Goal: Information Seeking & Learning: Learn about a topic

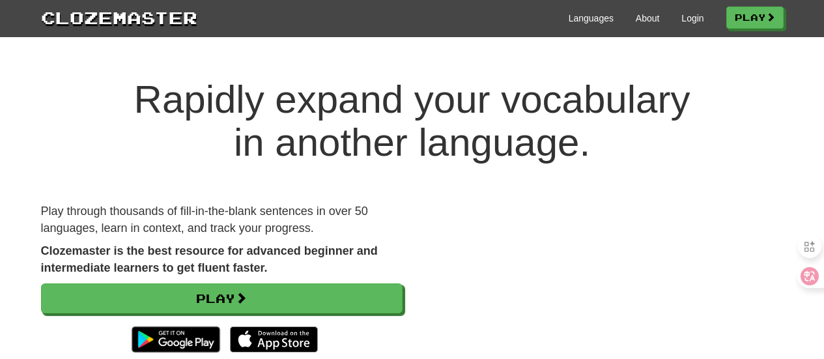
scroll to position [130, 0]
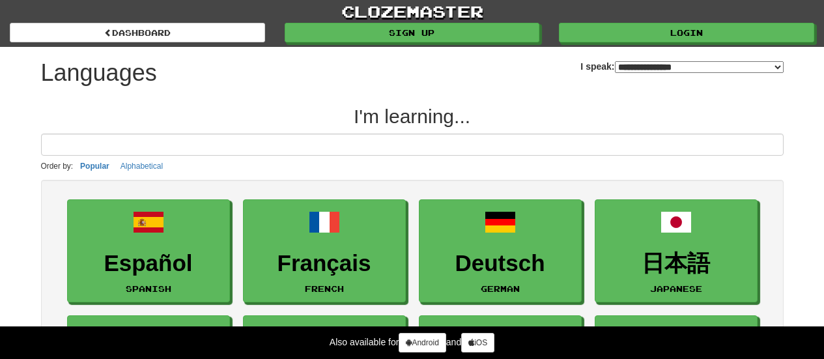
select select "*******"
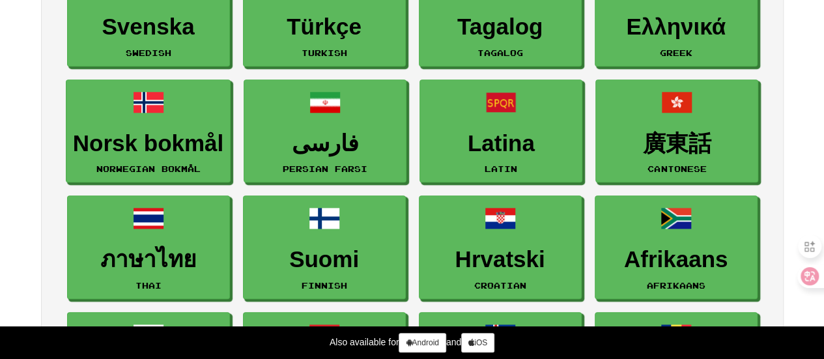
scroll to position [587, 0]
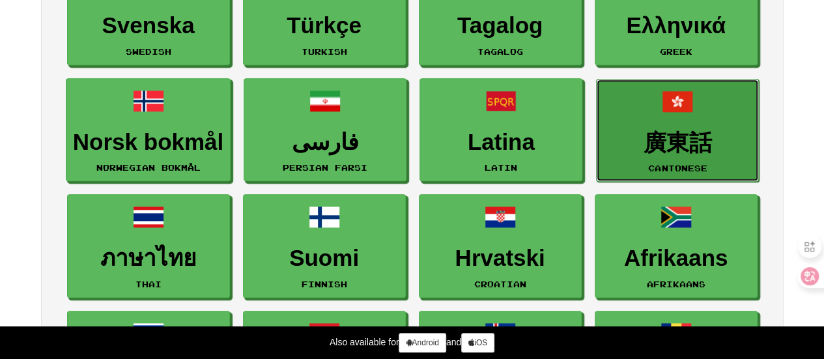
click at [673, 116] on link "廣東話 Cantonese" at bounding box center [677, 131] width 163 height 104
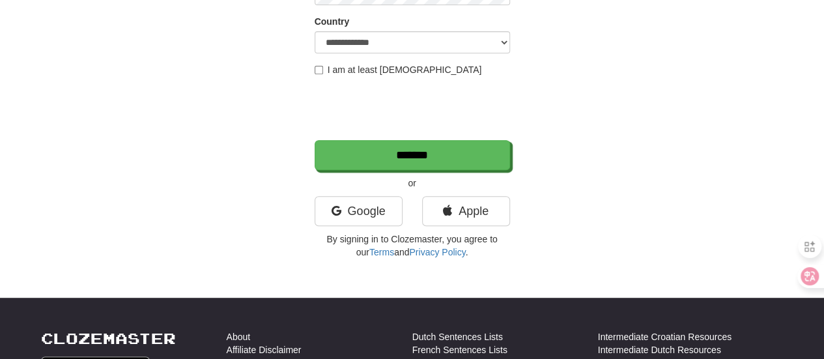
scroll to position [261, 0]
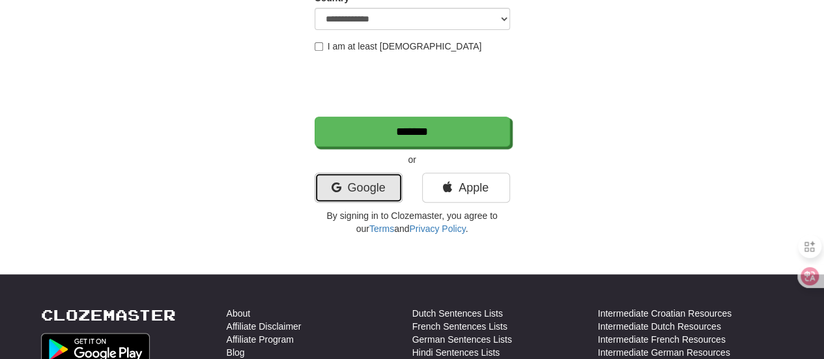
click at [358, 188] on link "Google" at bounding box center [359, 188] width 88 height 30
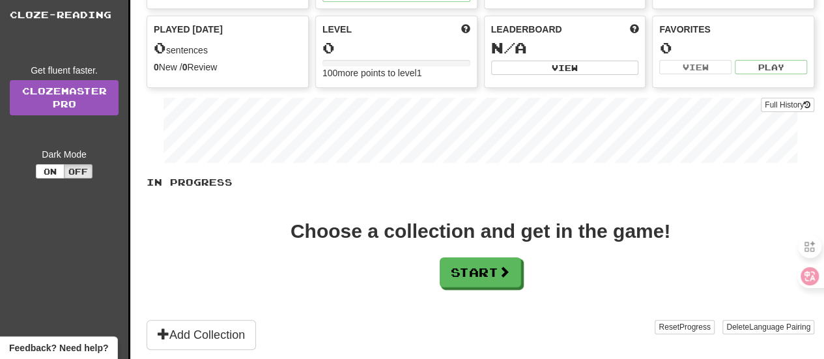
scroll to position [130, 0]
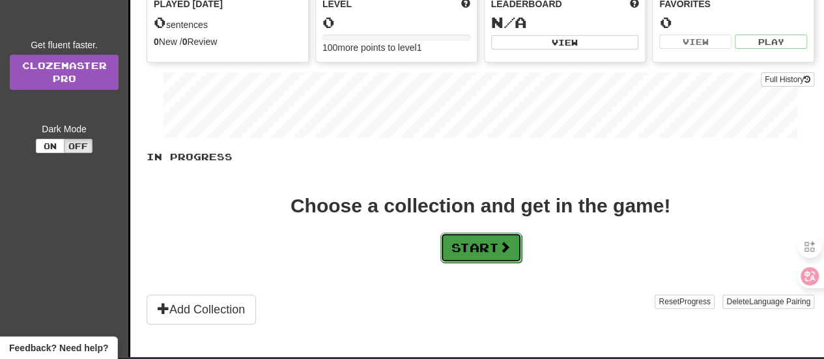
click at [511, 250] on span at bounding box center [505, 247] width 12 height 12
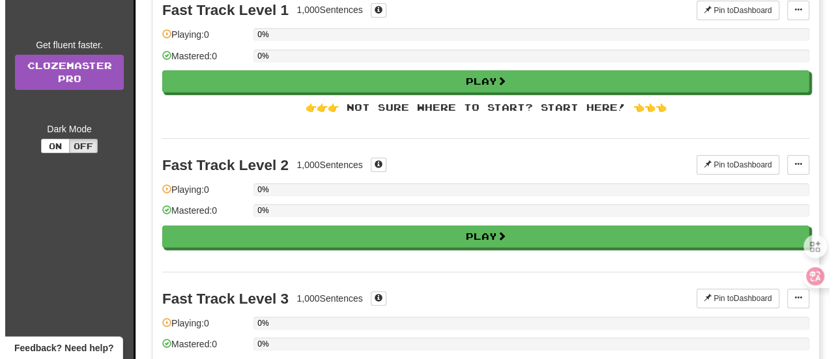
scroll to position [0, 0]
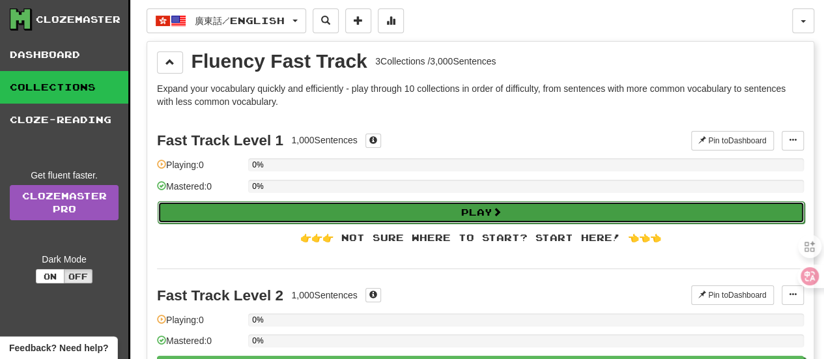
click at [459, 212] on button "Play" at bounding box center [481, 212] width 647 height 22
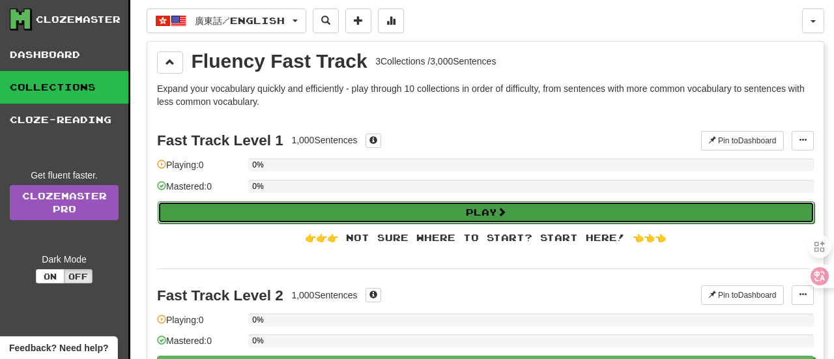
select select "**"
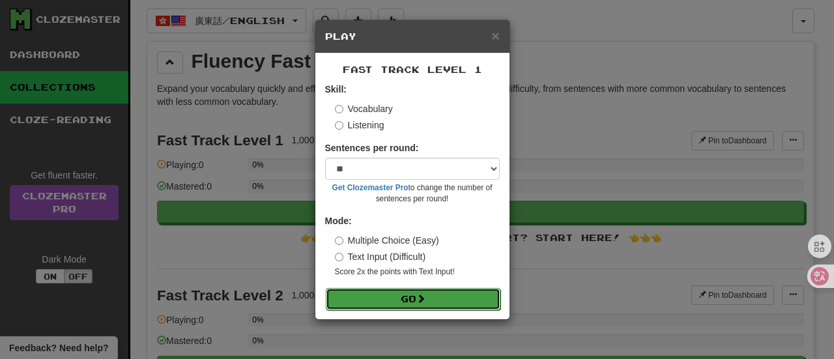
click at [447, 295] on button "Go" at bounding box center [413, 299] width 175 height 22
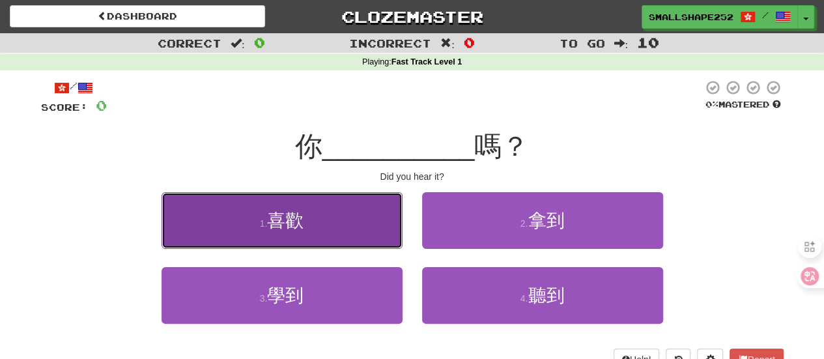
click at [329, 220] on button "1 . 喜歡" at bounding box center [282, 220] width 241 height 57
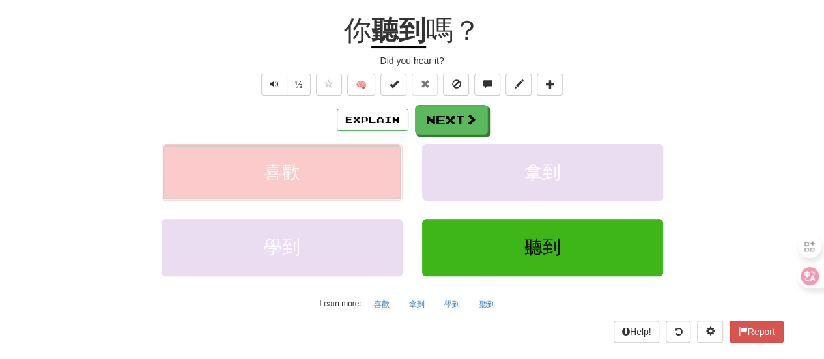
scroll to position [130, 0]
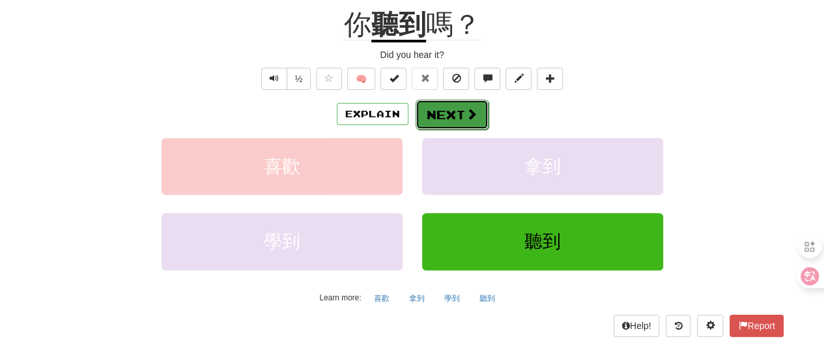
click at [456, 109] on button "Next" at bounding box center [452, 115] width 73 height 30
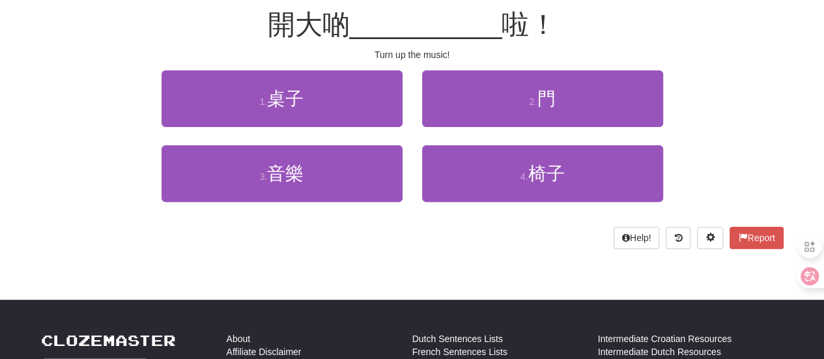
scroll to position [57, 0]
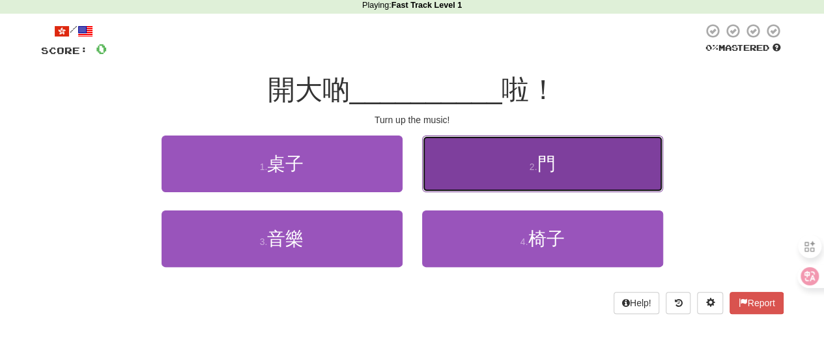
click at [592, 144] on button "2 . 門" at bounding box center [542, 164] width 241 height 57
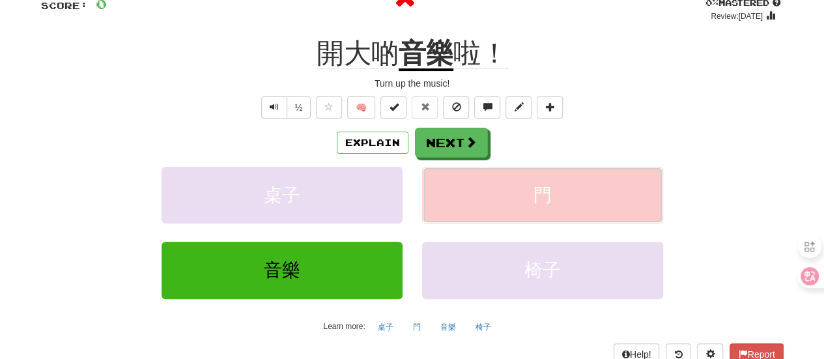
scroll to position [122, 0]
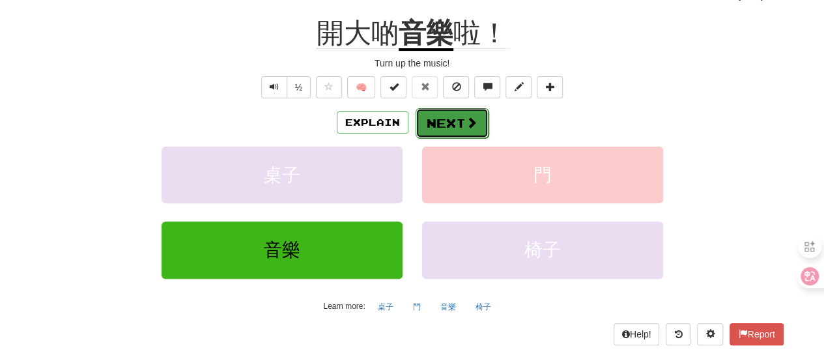
click at [466, 119] on span at bounding box center [472, 123] width 12 height 12
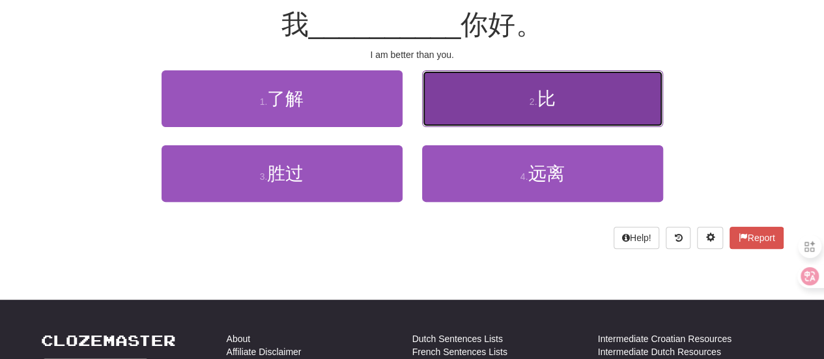
click at [570, 95] on button "2 . 比" at bounding box center [542, 98] width 241 height 57
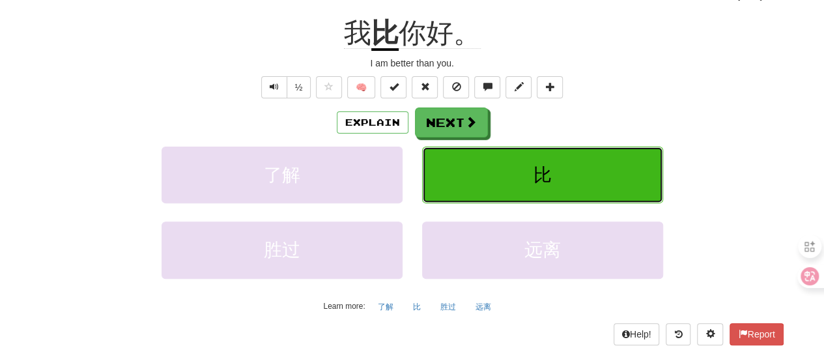
scroll to position [130, 0]
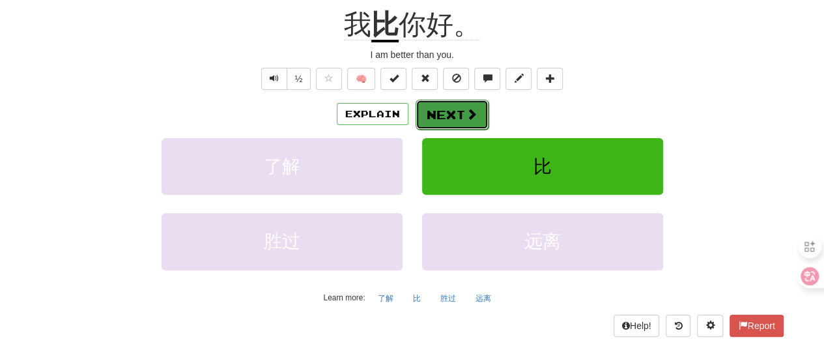
click at [484, 118] on button "Next" at bounding box center [452, 115] width 73 height 30
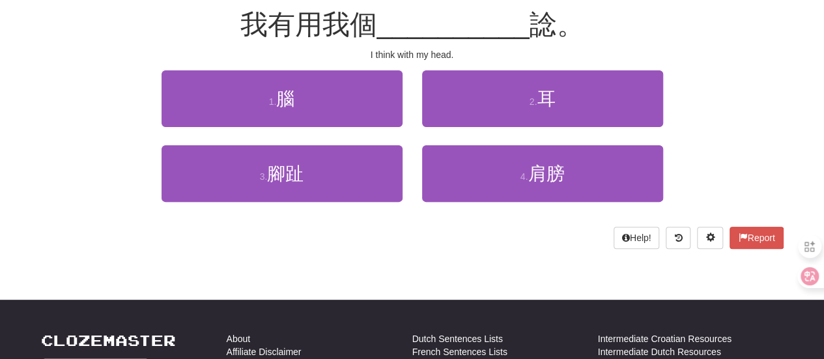
scroll to position [57, 0]
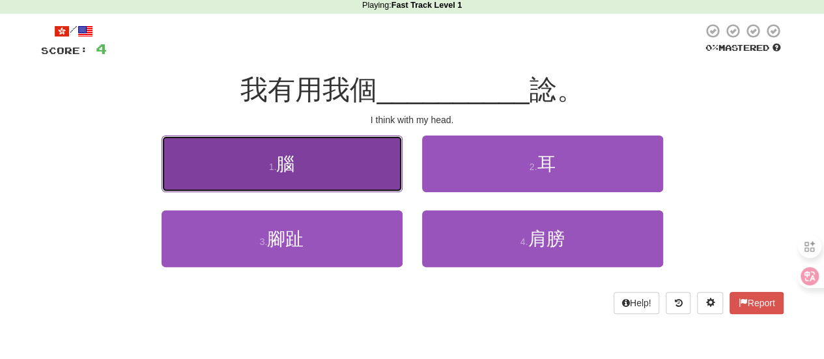
click at [300, 182] on button "1 . 腦" at bounding box center [282, 164] width 241 height 57
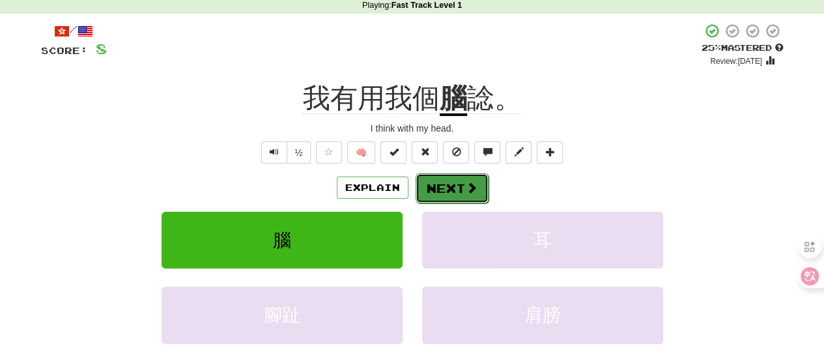
click at [480, 182] on button "Next" at bounding box center [452, 188] width 73 height 30
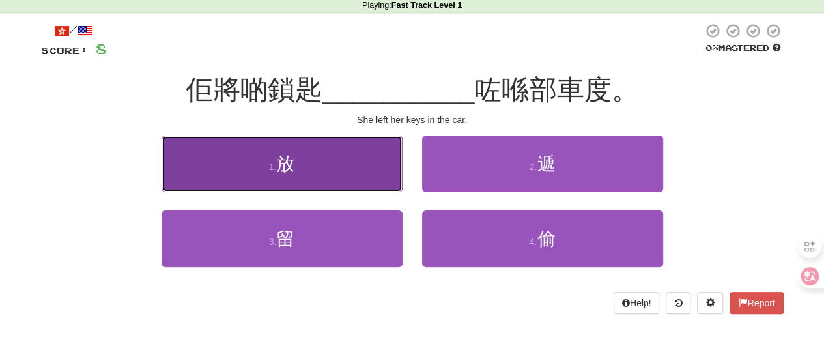
click at [346, 152] on button "1 . 放" at bounding box center [282, 164] width 241 height 57
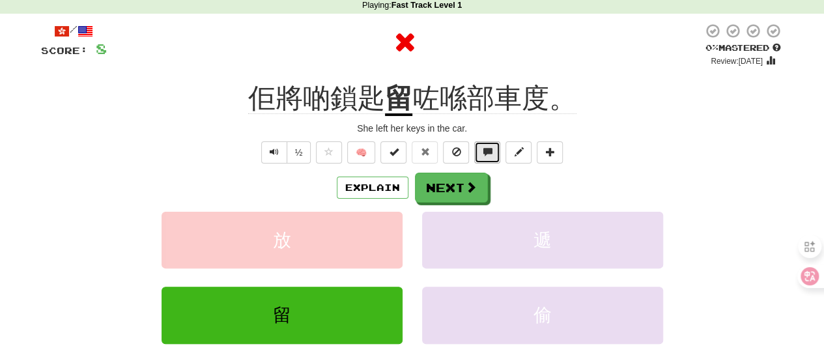
click at [484, 149] on span at bounding box center [487, 151] width 9 height 9
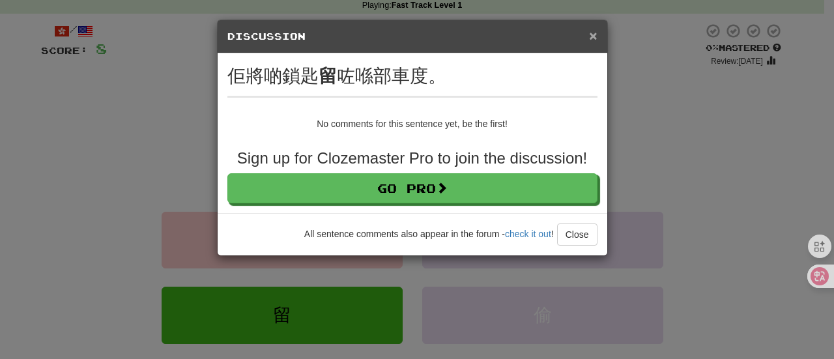
click at [594, 34] on span "×" at bounding box center [593, 35] width 8 height 15
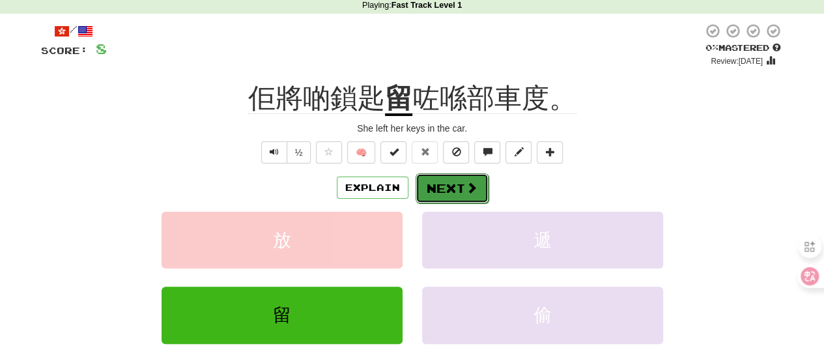
click at [472, 185] on span at bounding box center [472, 188] width 12 height 12
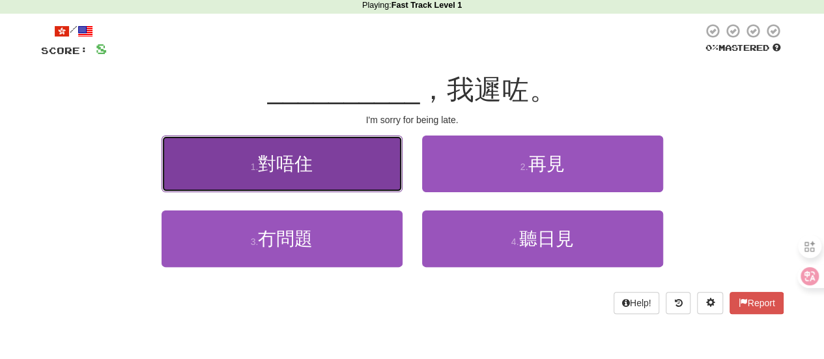
click at [355, 164] on button "1 . 對唔住" at bounding box center [282, 164] width 241 height 57
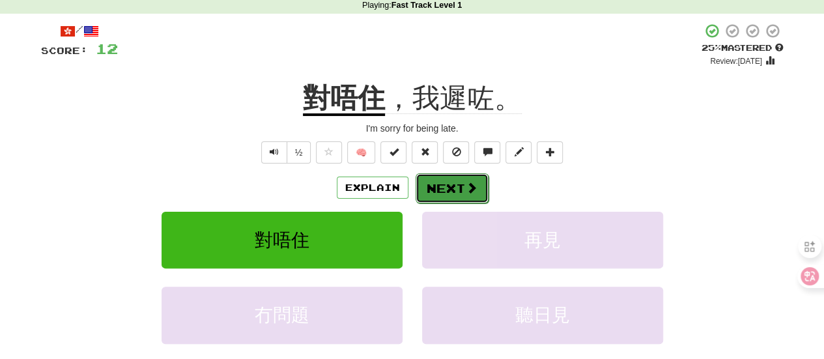
click at [478, 183] on button "Next" at bounding box center [452, 188] width 73 height 30
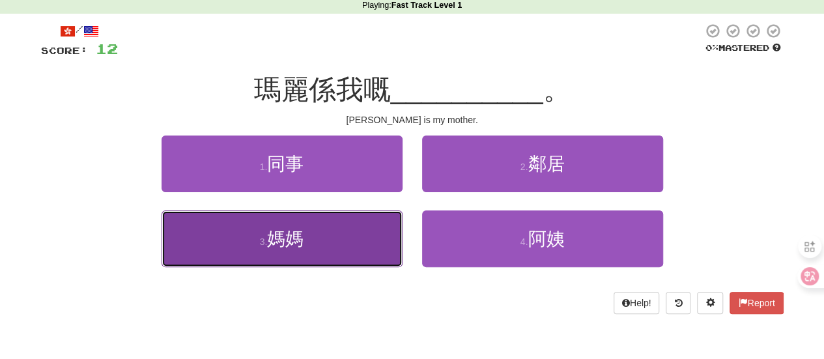
click at [311, 243] on button "3 . 媽媽" at bounding box center [282, 239] width 241 height 57
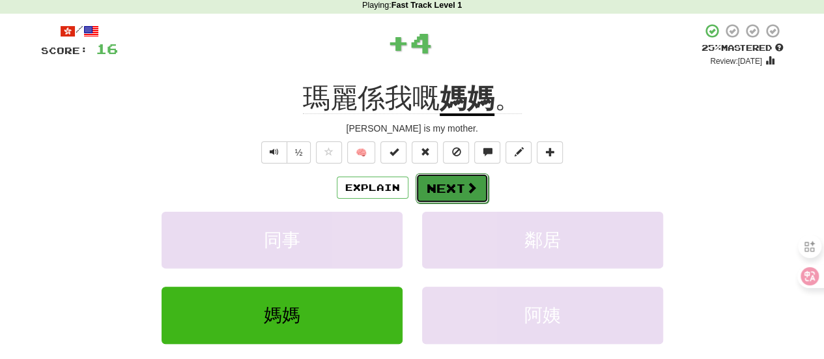
click at [463, 188] on button "Next" at bounding box center [452, 188] width 73 height 30
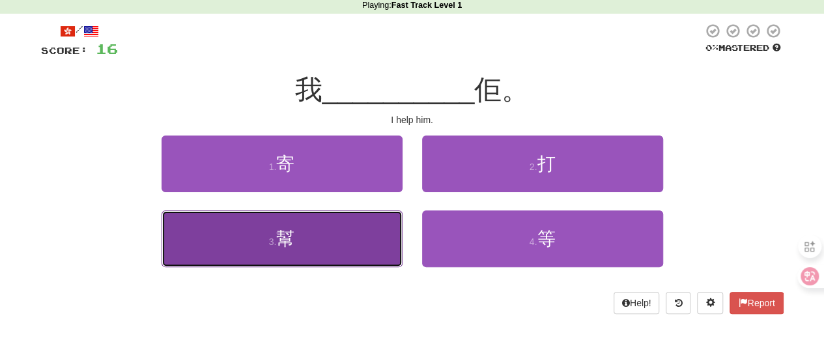
click at [304, 229] on button "3 . 幫" at bounding box center [282, 239] width 241 height 57
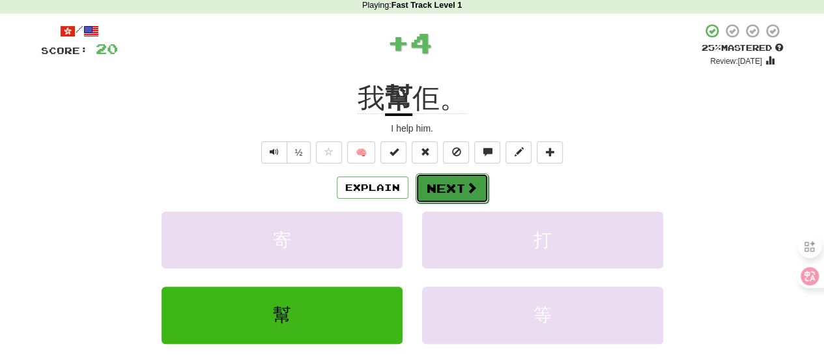
click at [478, 187] on button "Next" at bounding box center [452, 188] width 73 height 30
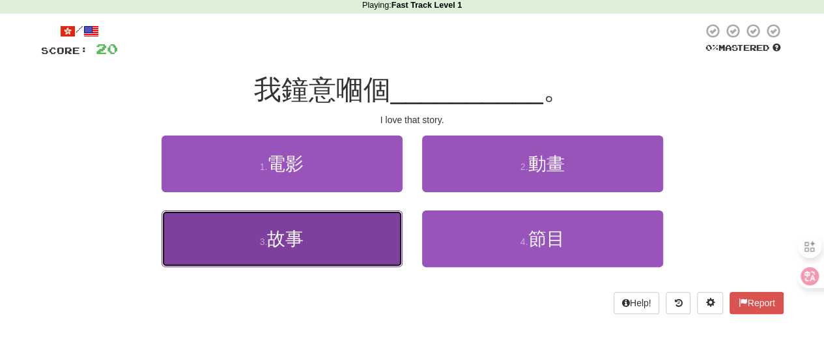
click at [327, 239] on button "3 . 故事" at bounding box center [282, 239] width 241 height 57
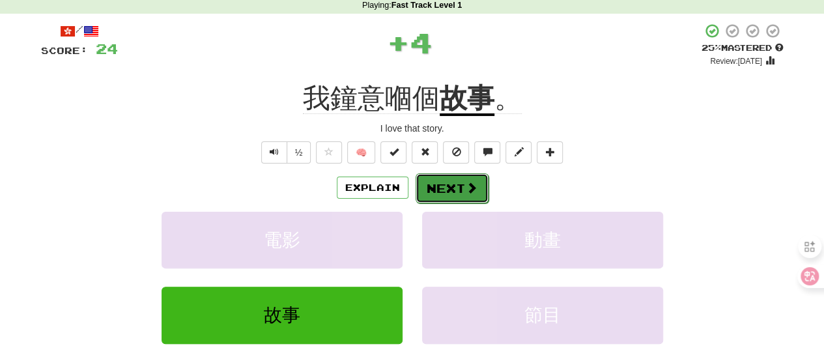
click at [466, 188] on span at bounding box center [472, 188] width 12 height 12
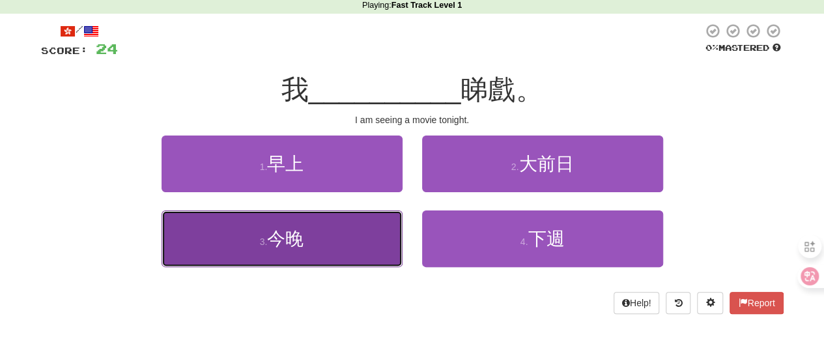
click at [319, 228] on button "3 . 今晚" at bounding box center [282, 239] width 241 height 57
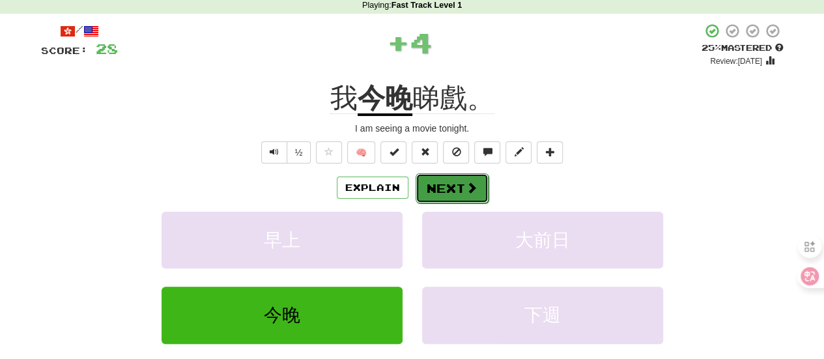
click at [473, 184] on span at bounding box center [472, 188] width 12 height 12
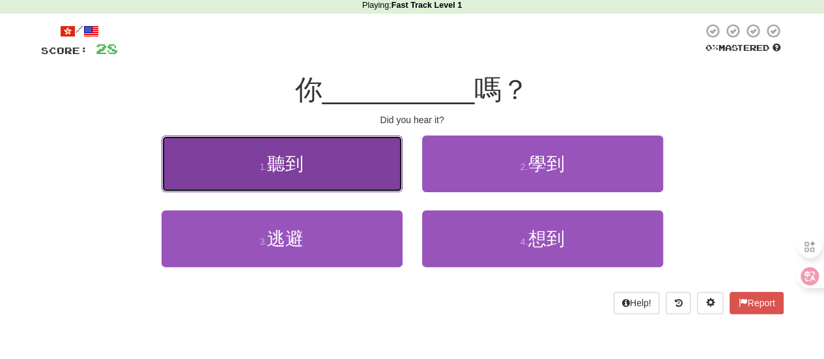
click at [312, 160] on button "1 . 聽到" at bounding box center [282, 164] width 241 height 57
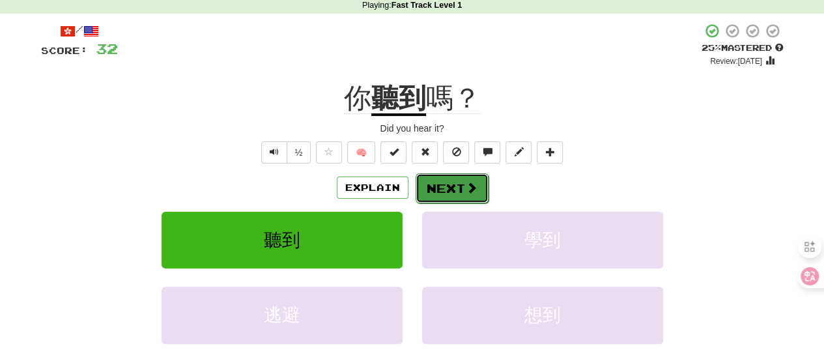
click at [471, 183] on span at bounding box center [472, 188] width 12 height 12
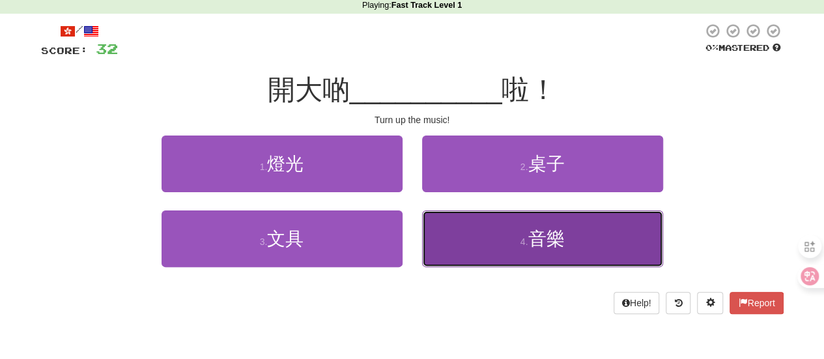
click at [540, 239] on span "音樂" at bounding box center [546, 239] width 36 height 20
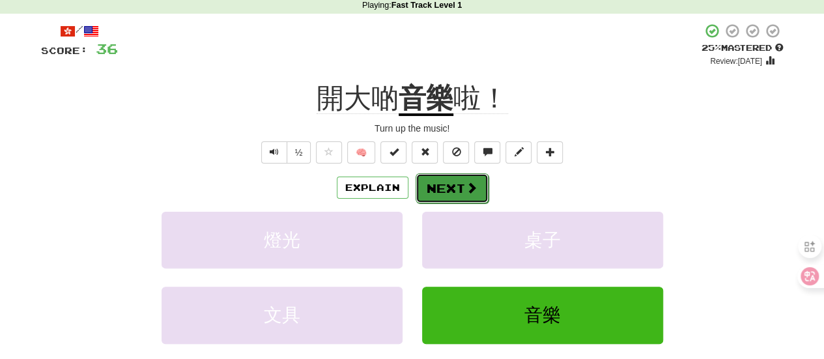
click at [467, 192] on span at bounding box center [472, 188] width 12 height 12
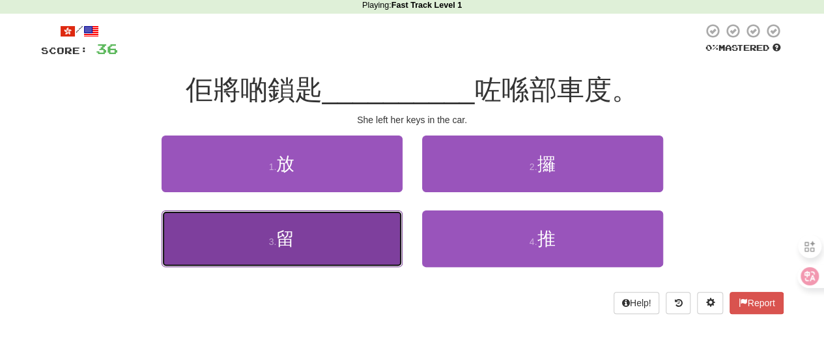
click at [294, 239] on span "留" at bounding box center [285, 239] width 18 height 20
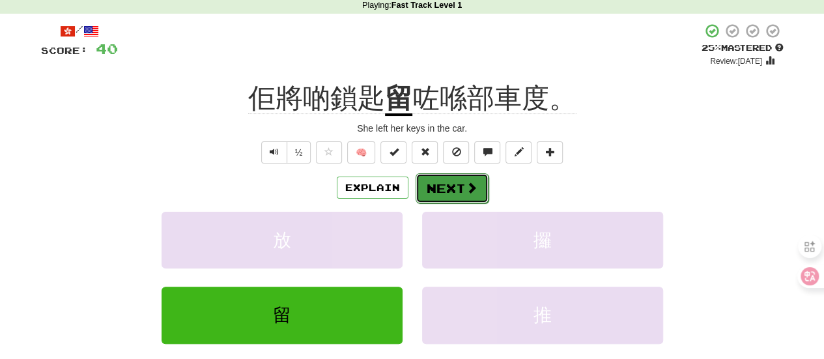
click at [468, 191] on span at bounding box center [472, 188] width 12 height 12
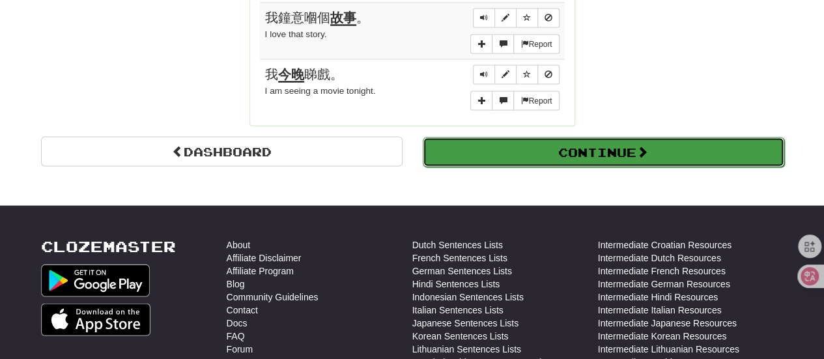
click at [627, 140] on button "Continue" at bounding box center [604, 152] width 362 height 30
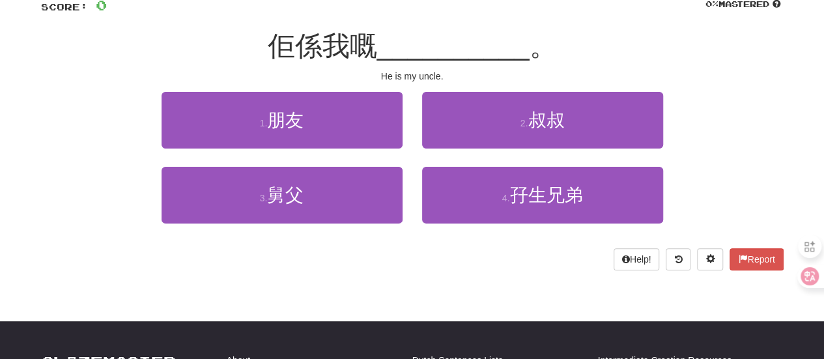
scroll to position [0, 0]
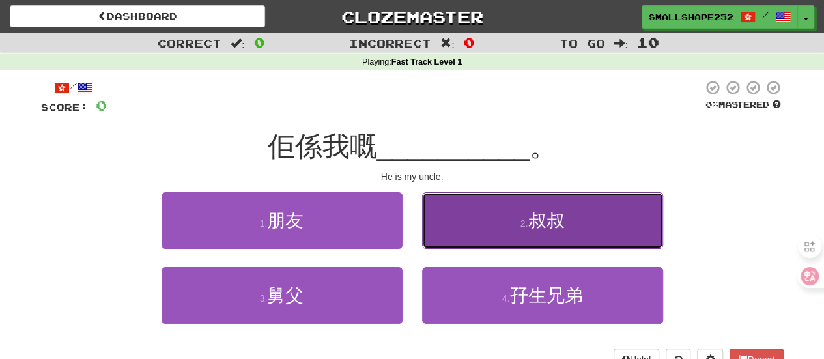
click at [580, 212] on button "2 . 叔叔" at bounding box center [542, 220] width 241 height 57
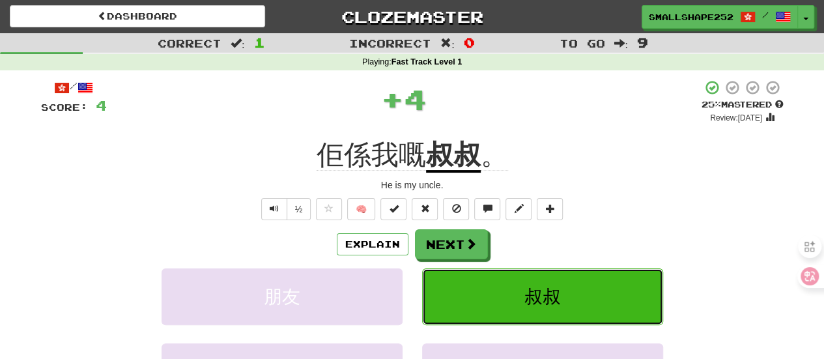
scroll to position [65, 0]
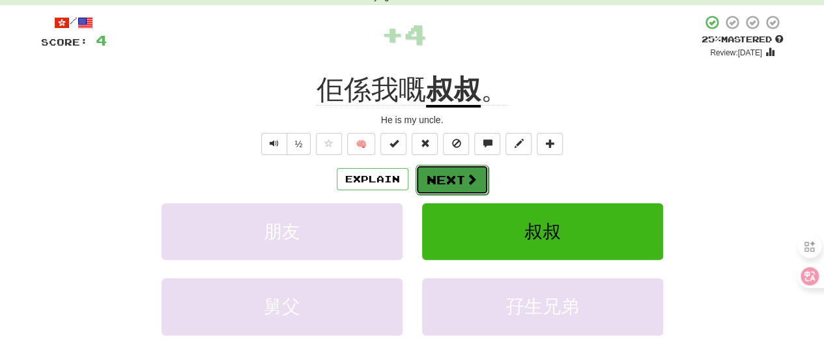
click at [442, 177] on button "Next" at bounding box center [452, 180] width 73 height 30
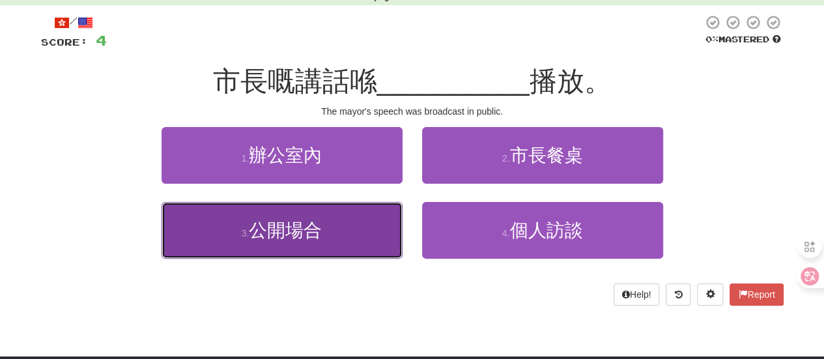
click at [332, 225] on button "3 . 公開場合" at bounding box center [282, 230] width 241 height 57
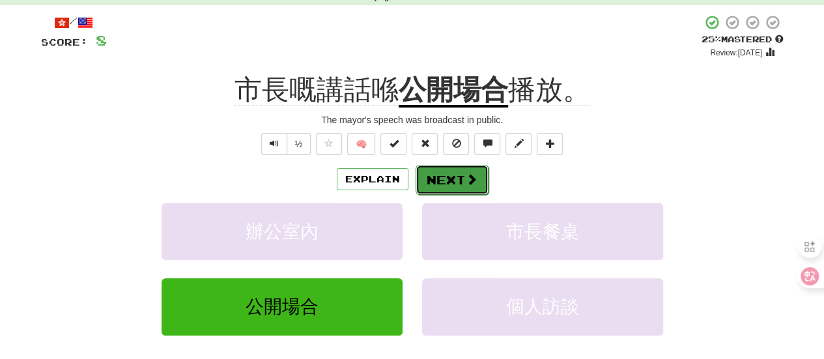
click at [473, 181] on span at bounding box center [472, 179] width 12 height 12
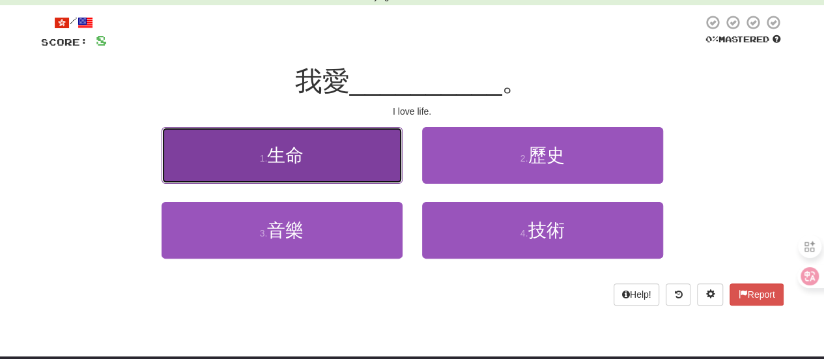
click at [304, 149] on span "生命" at bounding box center [285, 155] width 36 height 20
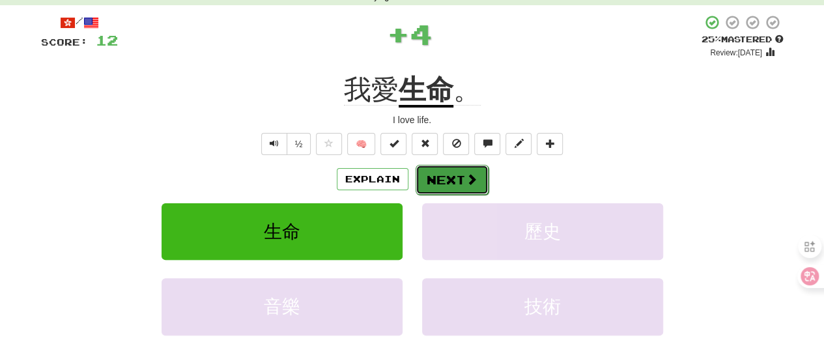
click at [466, 181] on span at bounding box center [472, 179] width 12 height 12
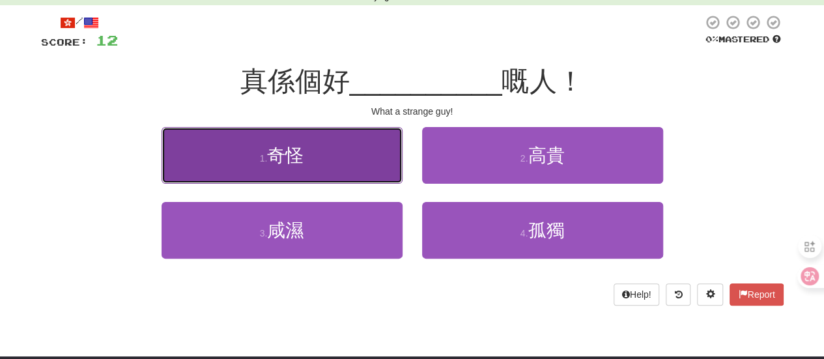
click at [306, 147] on button "1 . 奇怪" at bounding box center [282, 155] width 241 height 57
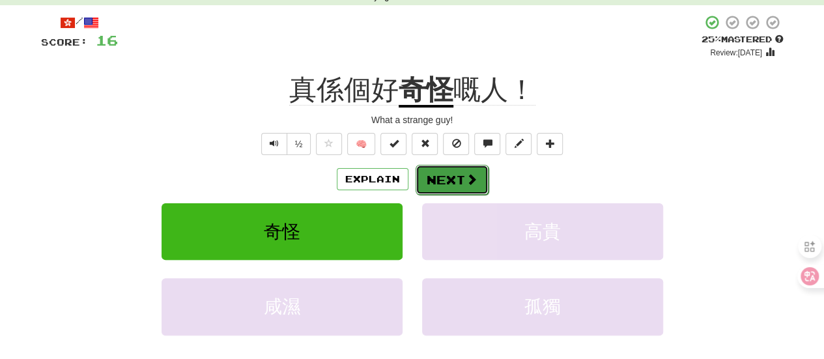
click at [471, 176] on span at bounding box center [472, 179] width 12 height 12
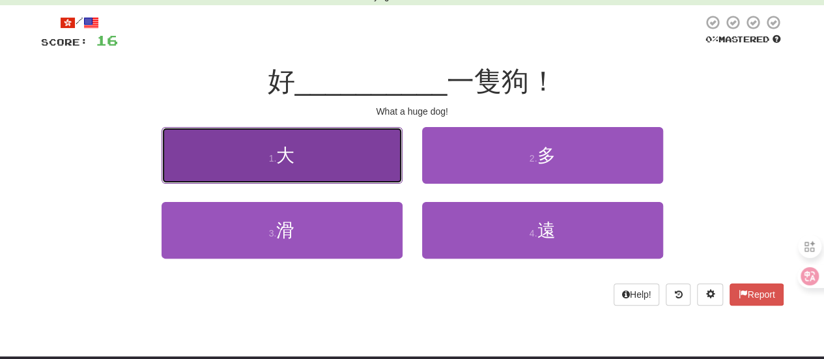
click at [307, 162] on button "1 . 大" at bounding box center [282, 155] width 241 height 57
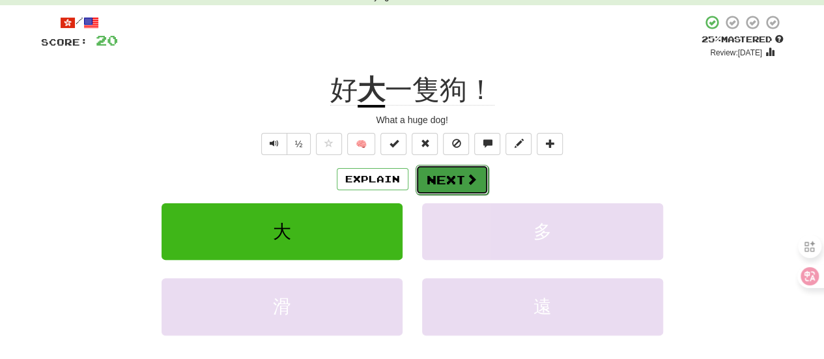
click at [472, 173] on span at bounding box center [472, 179] width 12 height 12
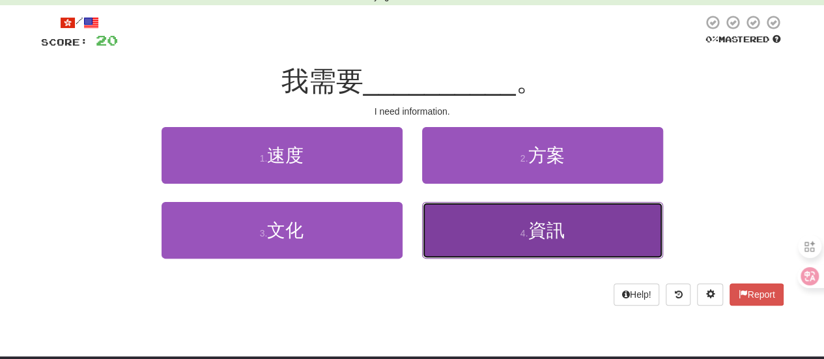
click at [538, 224] on span "資訊" at bounding box center [546, 230] width 36 height 20
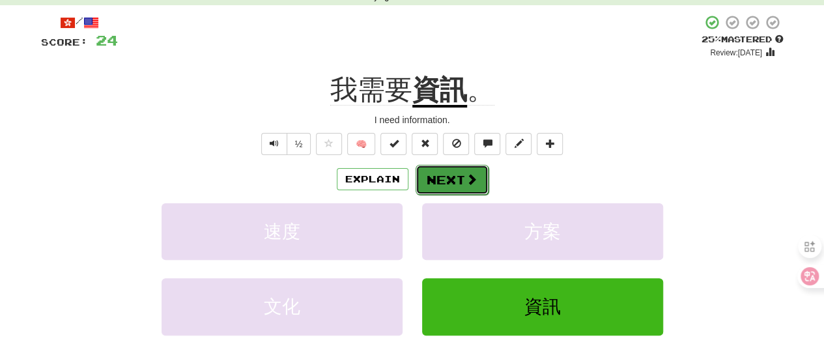
click at [456, 181] on button "Next" at bounding box center [452, 180] width 73 height 30
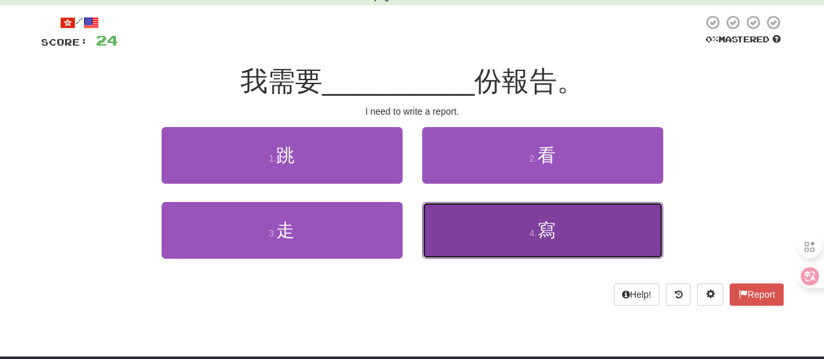
click at [607, 215] on button "4 . 寫" at bounding box center [542, 230] width 241 height 57
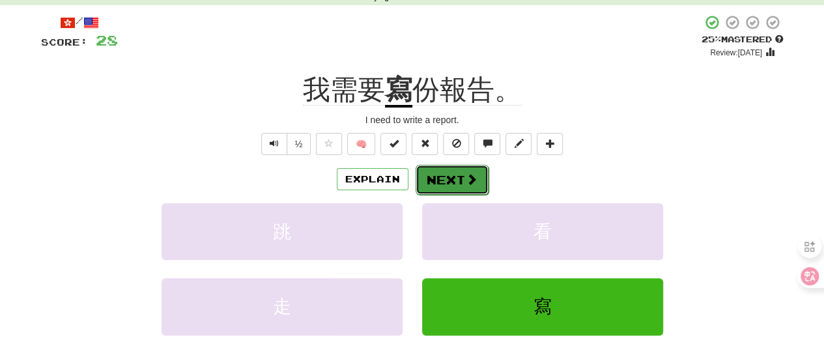
click at [467, 169] on button "Next" at bounding box center [452, 180] width 73 height 30
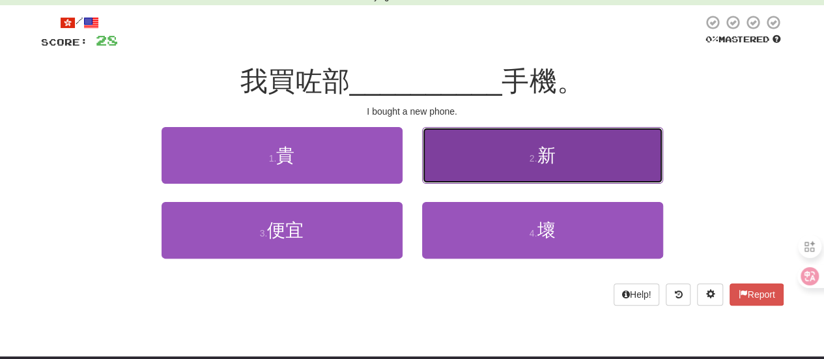
click at [583, 152] on button "2 . 新" at bounding box center [542, 155] width 241 height 57
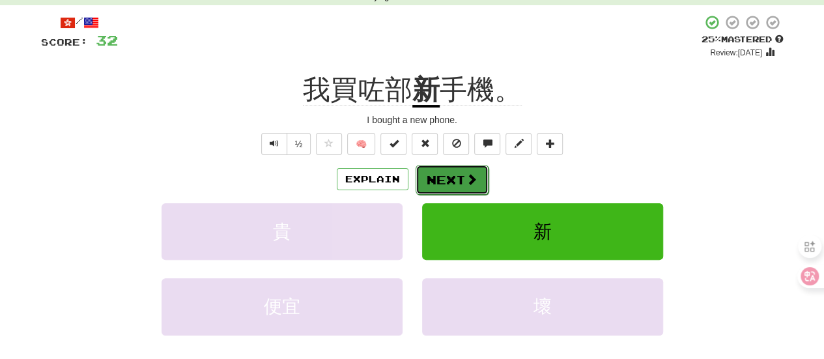
click at [477, 173] on button "Next" at bounding box center [452, 180] width 73 height 30
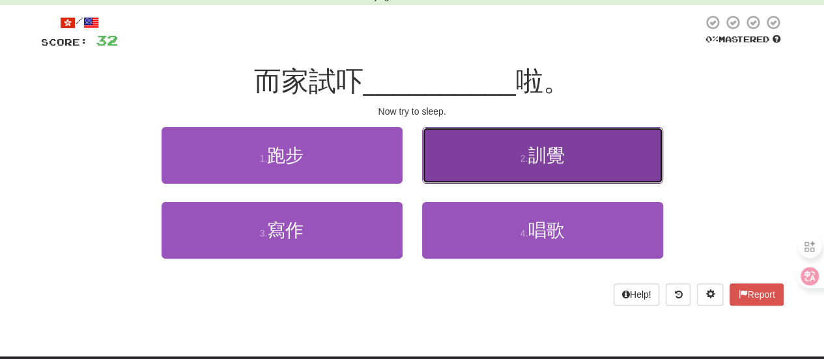
click at [556, 153] on span "訓覺" at bounding box center [546, 155] width 36 height 20
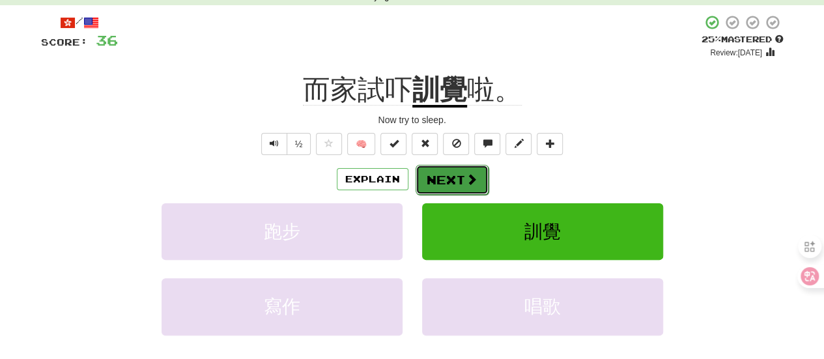
click at [484, 175] on button "Next" at bounding box center [452, 180] width 73 height 30
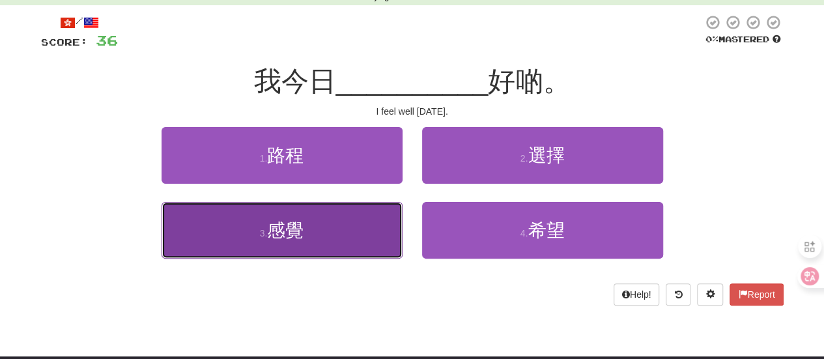
click at [275, 222] on span "感覺" at bounding box center [285, 230] width 36 height 20
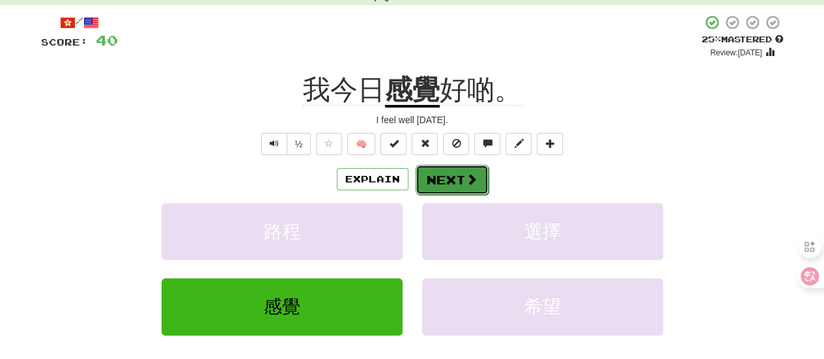
click at [459, 180] on button "Next" at bounding box center [452, 180] width 73 height 30
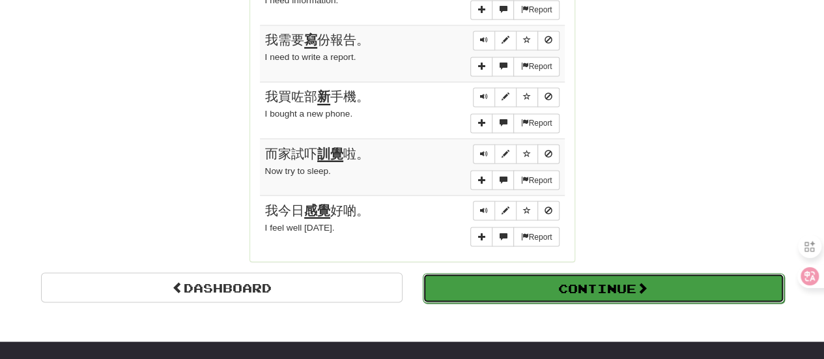
click at [613, 273] on button "Continue" at bounding box center [604, 288] width 362 height 30
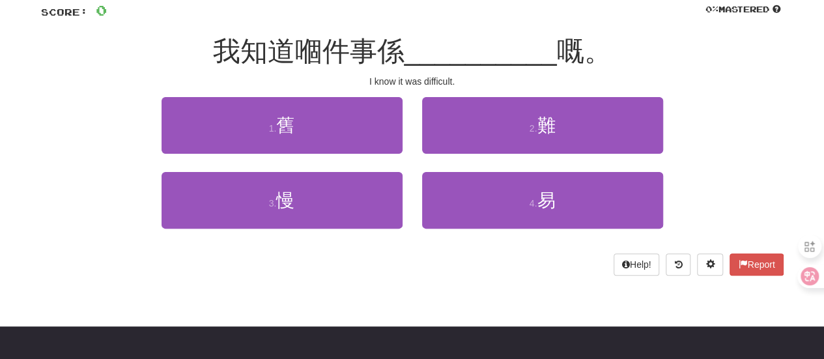
scroll to position [0, 0]
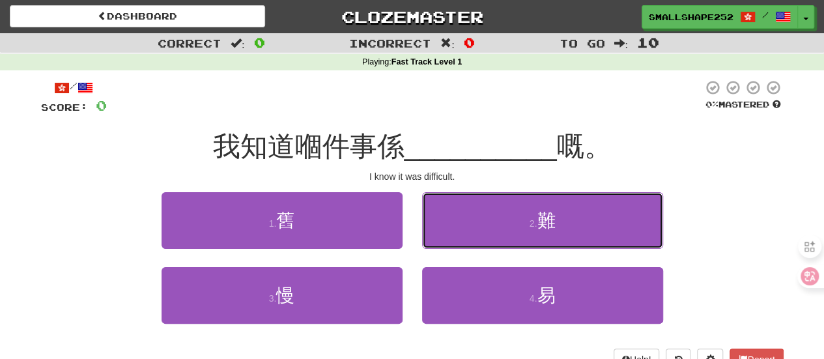
click at [566, 218] on button "2 . 難" at bounding box center [542, 220] width 241 height 57
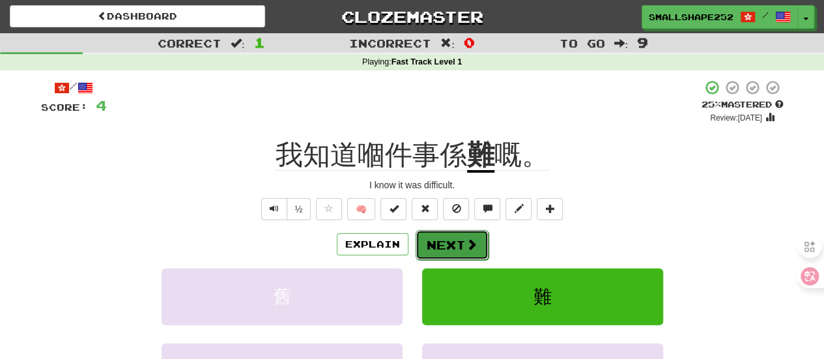
click at [460, 250] on button "Next" at bounding box center [452, 245] width 73 height 30
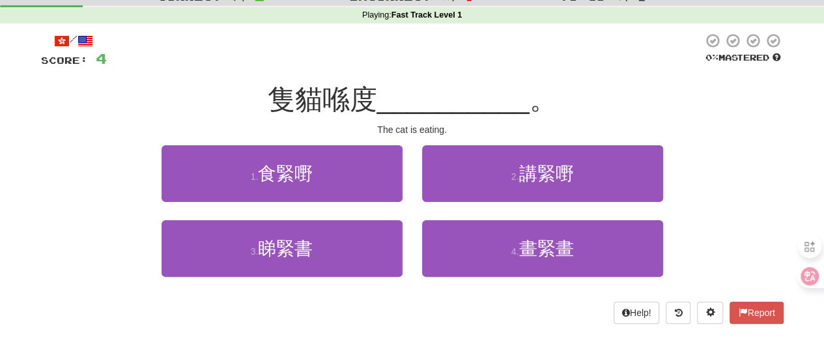
scroll to position [65, 0]
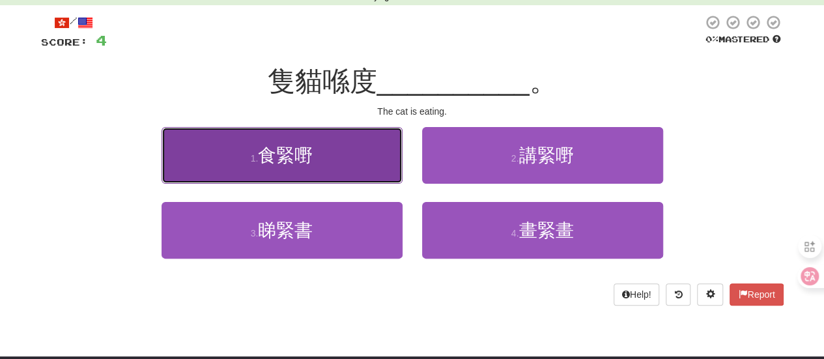
click at [338, 151] on button "1 . 食緊嘢" at bounding box center [282, 155] width 241 height 57
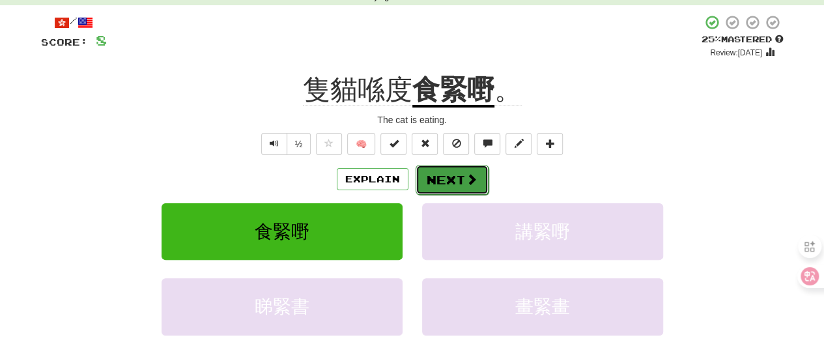
click at [471, 179] on span at bounding box center [472, 179] width 12 height 12
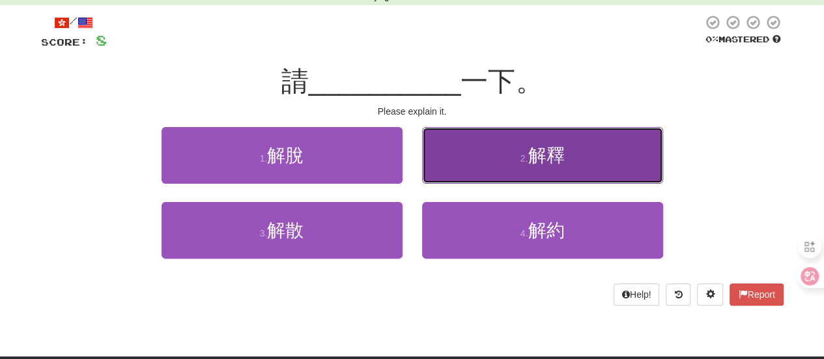
click at [551, 153] on span "解釋" at bounding box center [546, 155] width 36 height 20
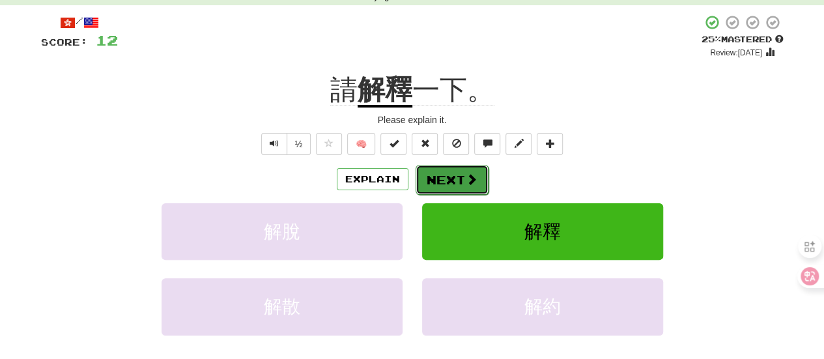
click at [469, 174] on span at bounding box center [472, 179] width 12 height 12
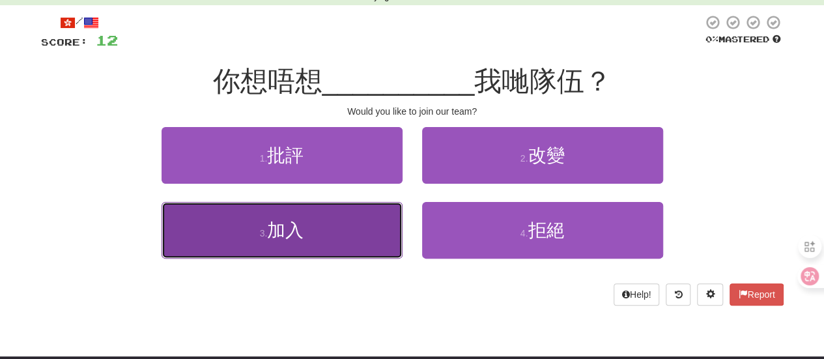
click at [308, 222] on button "3 . 加入" at bounding box center [282, 230] width 241 height 57
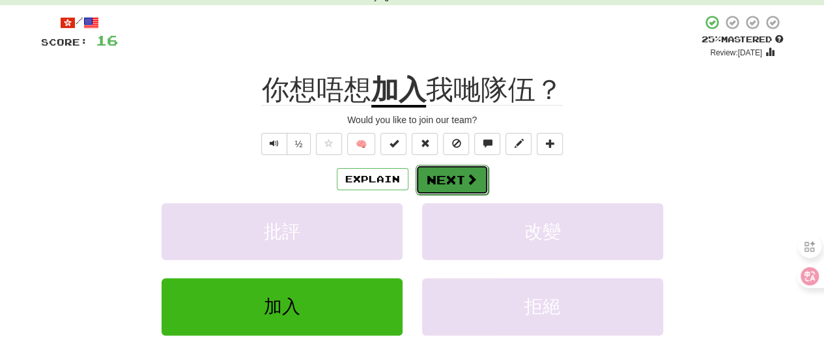
click at [458, 185] on button "Next" at bounding box center [452, 180] width 73 height 30
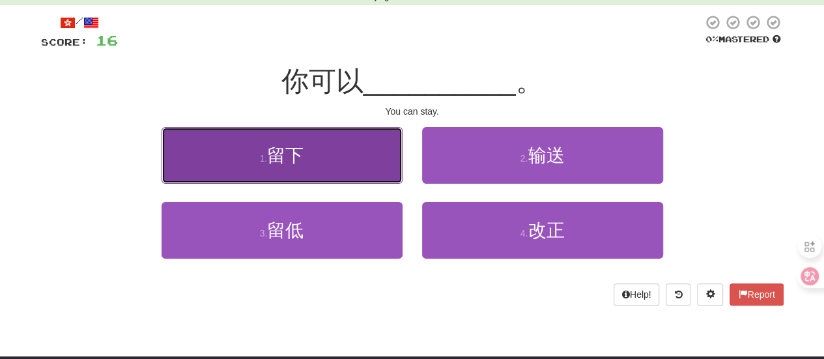
click at [350, 168] on button "1 . 留下" at bounding box center [282, 155] width 241 height 57
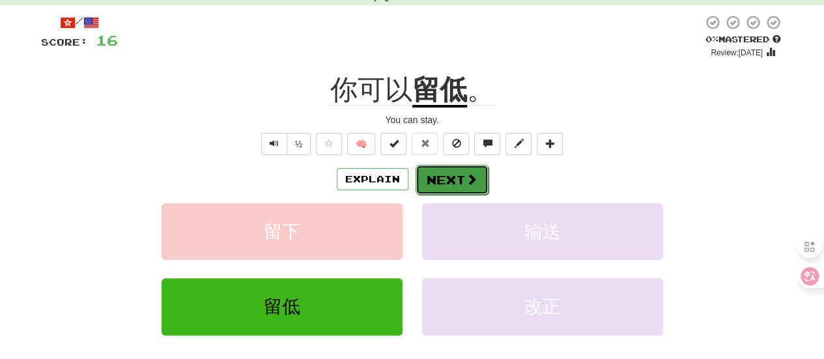
click at [469, 175] on span at bounding box center [472, 179] width 12 height 12
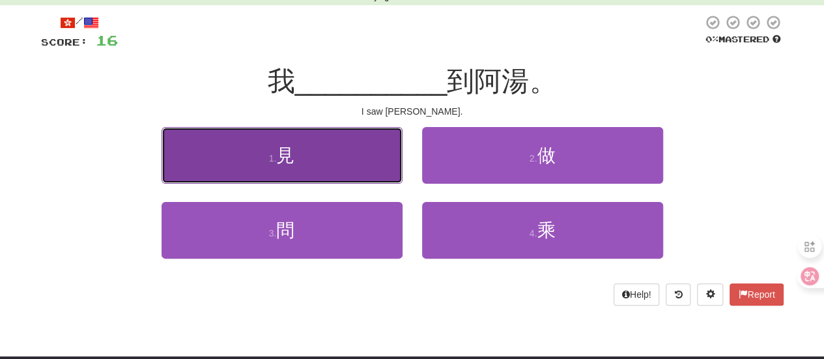
click at [317, 156] on button "1 . 見" at bounding box center [282, 155] width 241 height 57
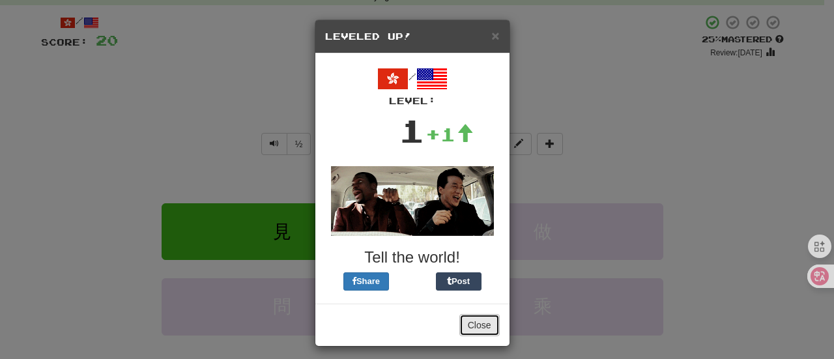
click at [478, 315] on button "Close" at bounding box center [479, 325] width 40 height 22
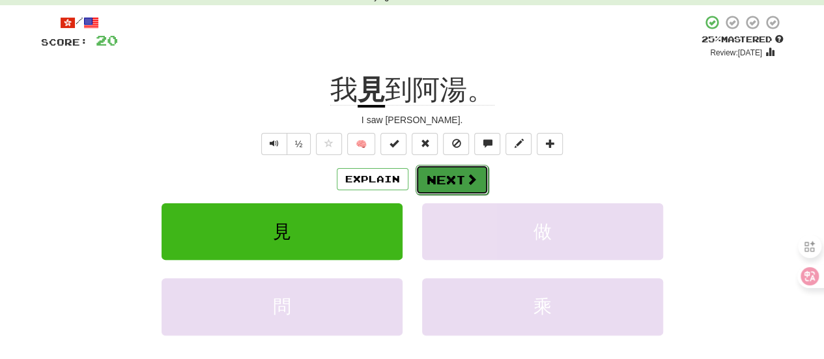
click at [473, 182] on span at bounding box center [472, 179] width 12 height 12
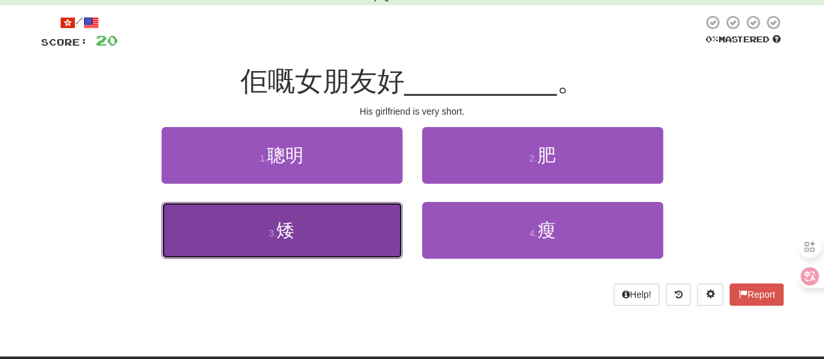
click at [378, 233] on button "3 . 矮" at bounding box center [282, 230] width 241 height 57
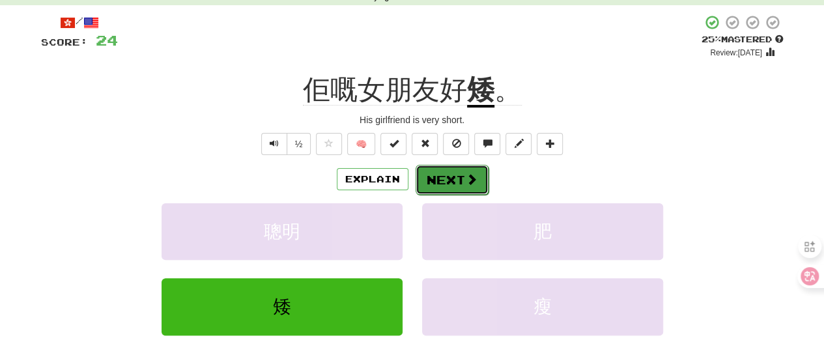
click at [478, 175] on button "Next" at bounding box center [452, 180] width 73 height 30
